Goal: Download file/media

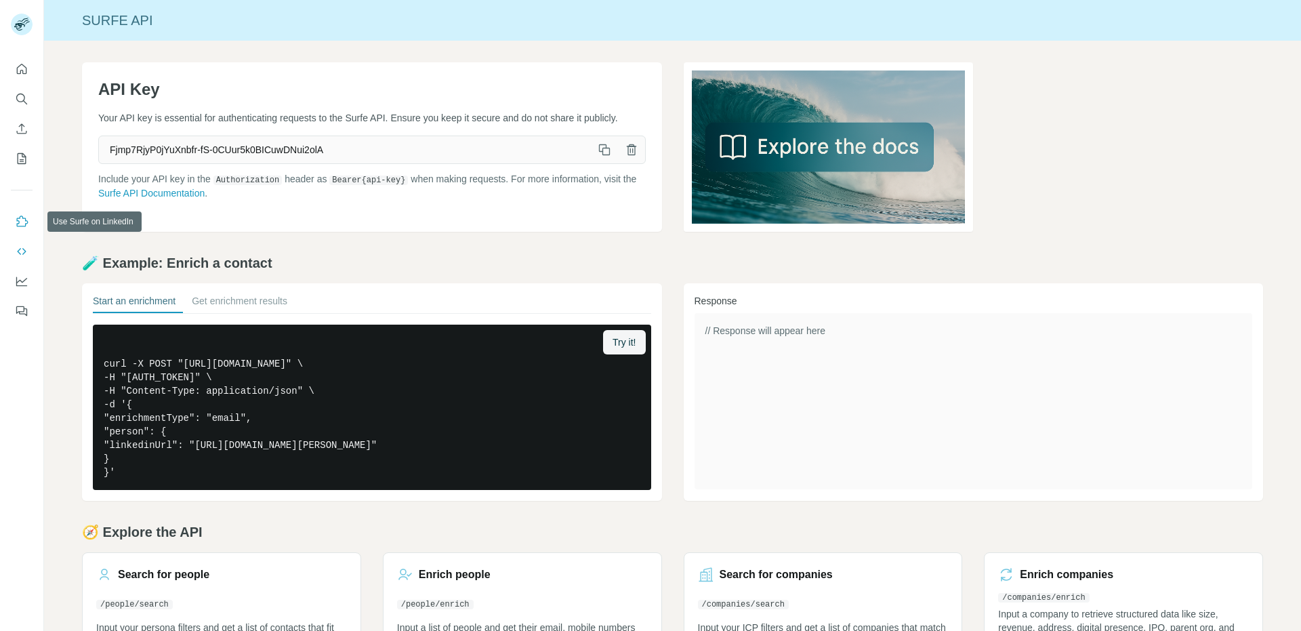
click at [22, 223] on icon "Use Surfe on LinkedIn" at bounding box center [22, 222] width 14 height 14
click at [21, 60] on button "Quick start" at bounding box center [22, 69] width 22 height 24
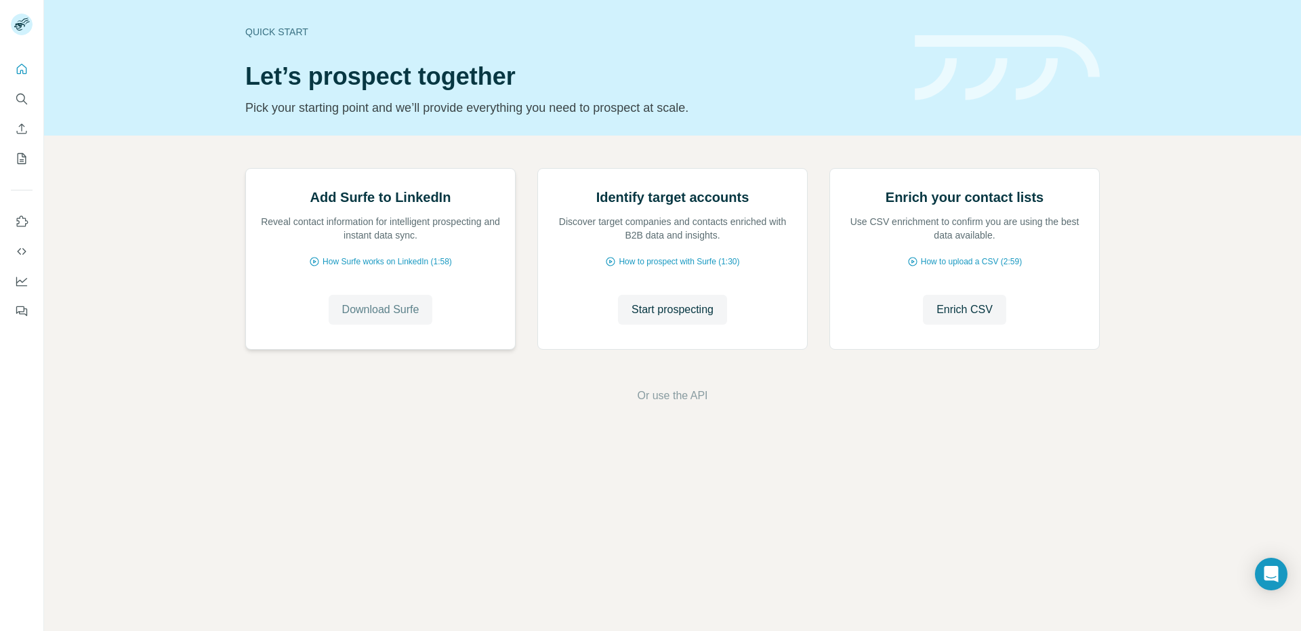
click at [366, 325] on button "Download Surfe" at bounding box center [381, 310] width 104 height 30
click at [351, 318] on span "Download Surfe" at bounding box center [380, 310] width 77 height 16
